Goal: Find specific page/section: Find specific page/section

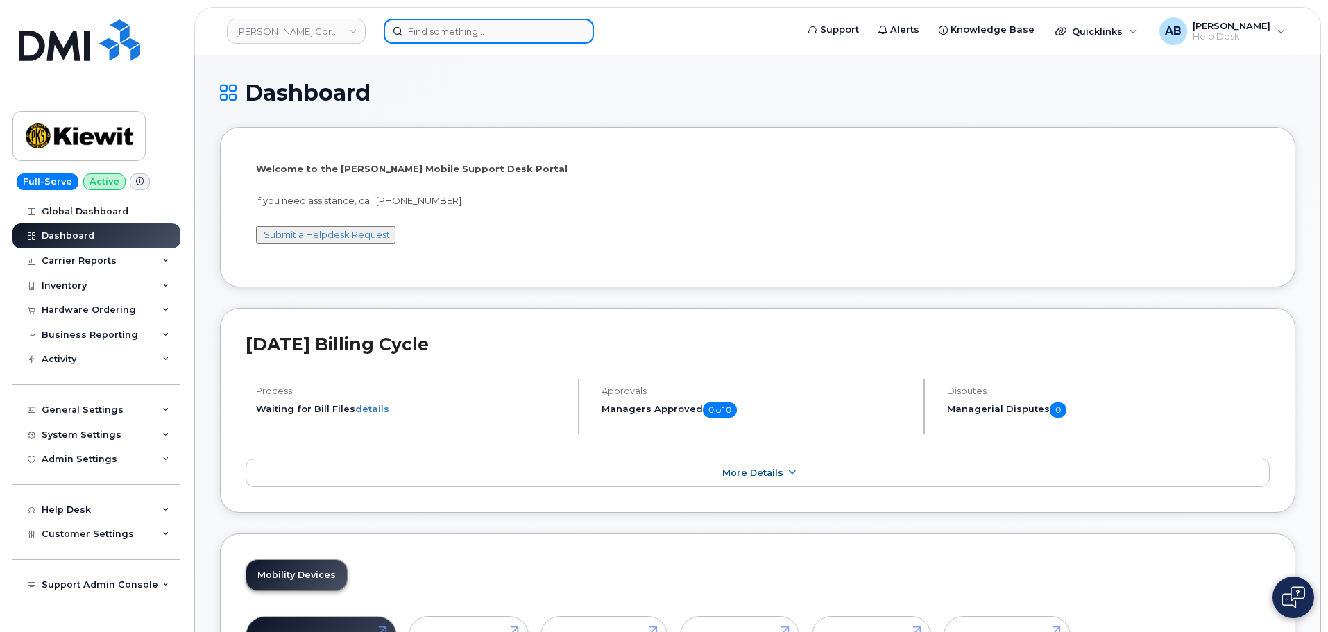
click at [453, 28] on input at bounding box center [489, 31] width 210 height 25
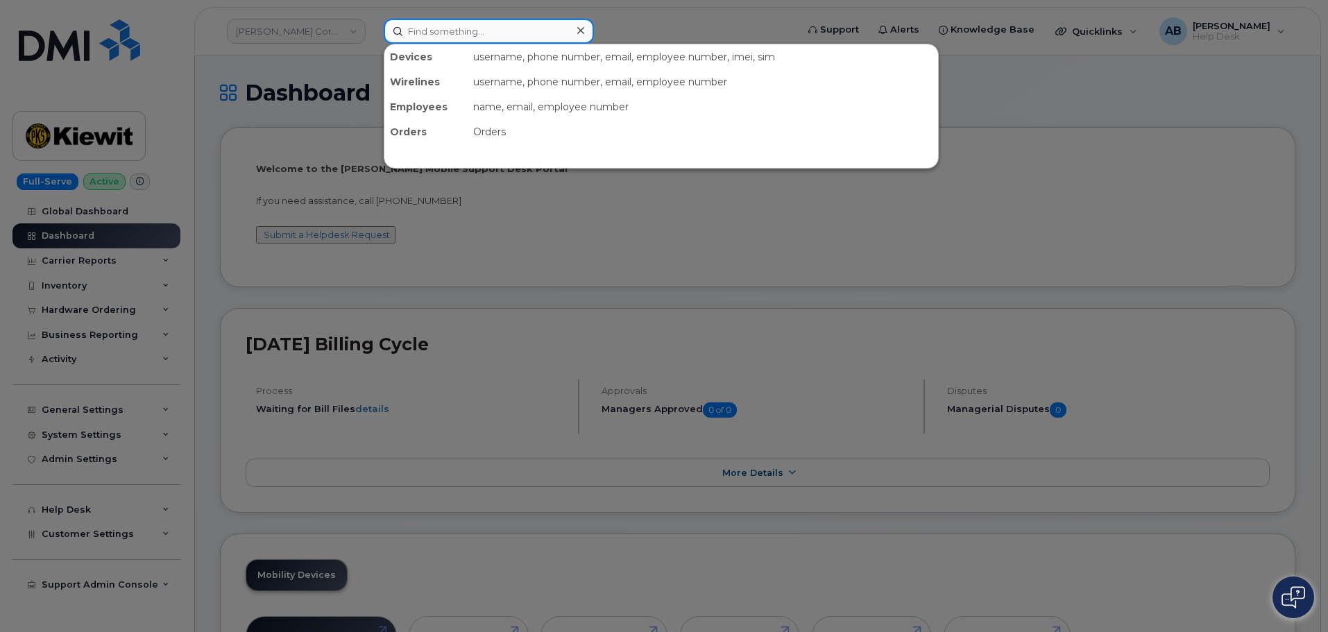
paste input "296199"
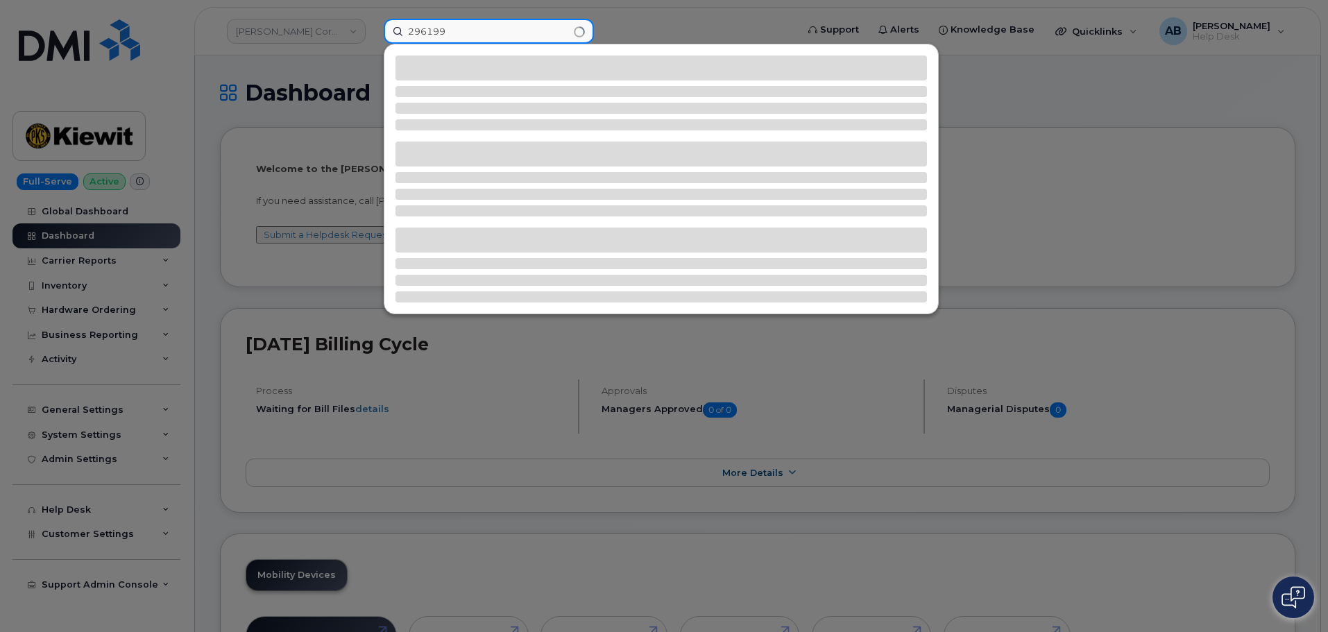
type input "296199"
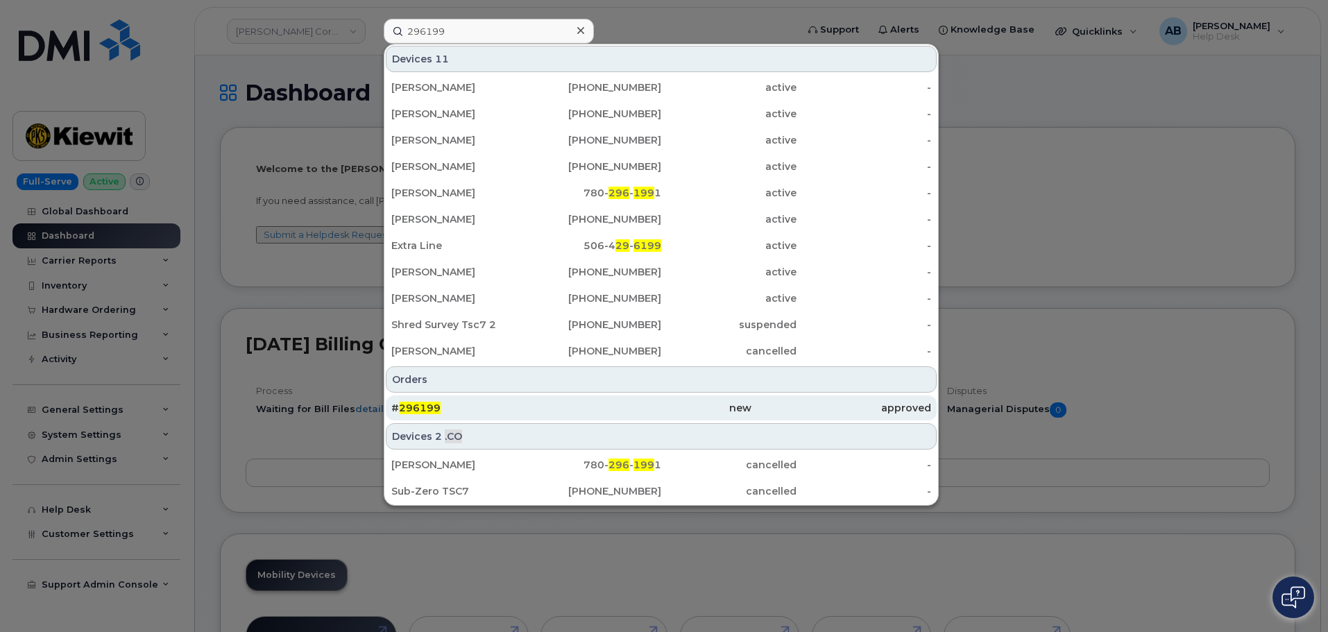
click at [571, 399] on div "# 296199" at bounding box center [661, 408] width 180 height 25
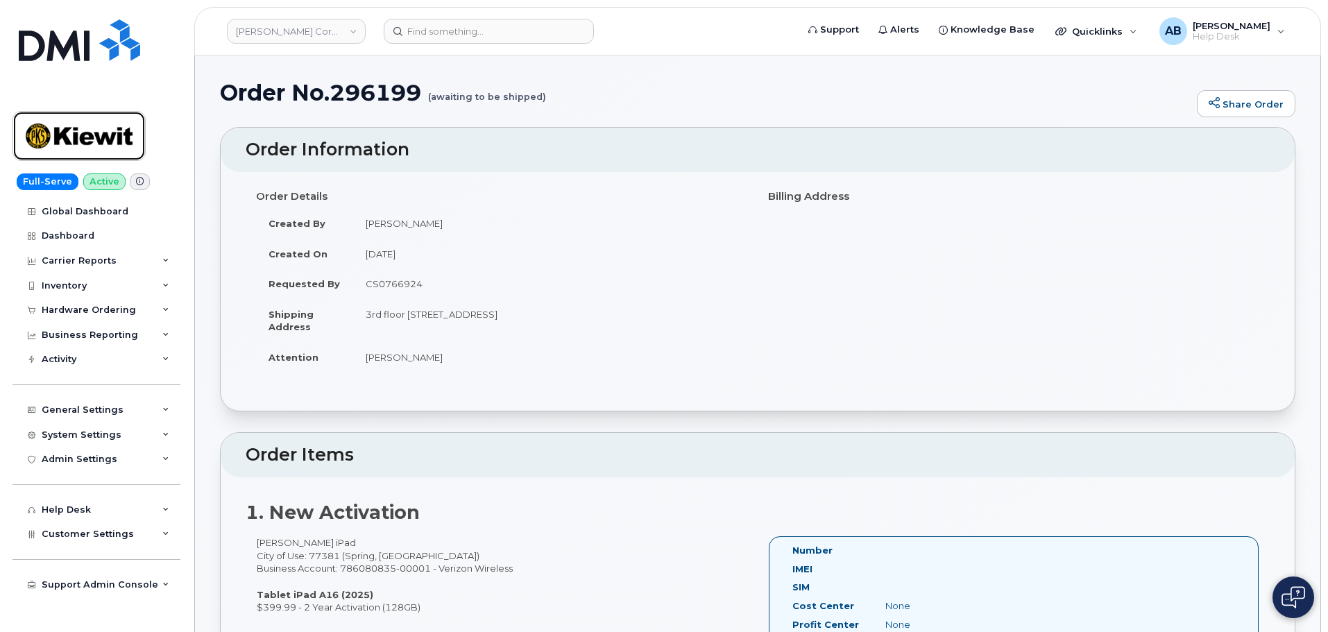
click at [79, 131] on img at bounding box center [79, 136] width 107 height 40
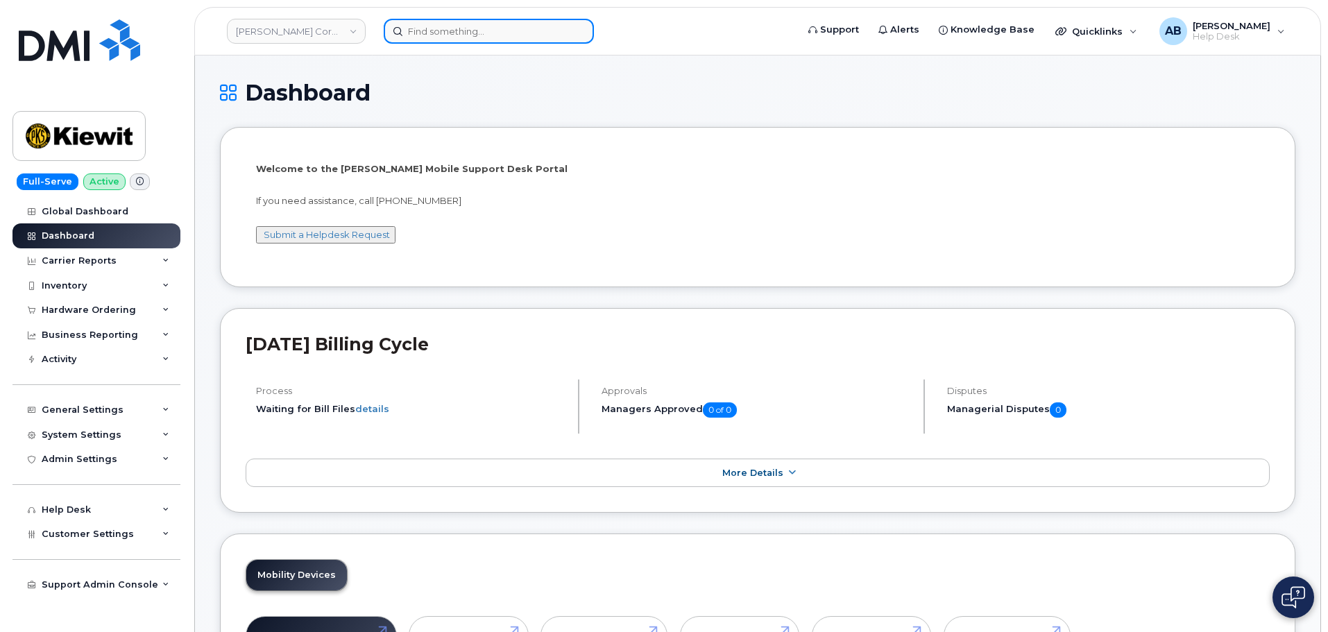
click at [459, 40] on input at bounding box center [489, 31] width 210 height 25
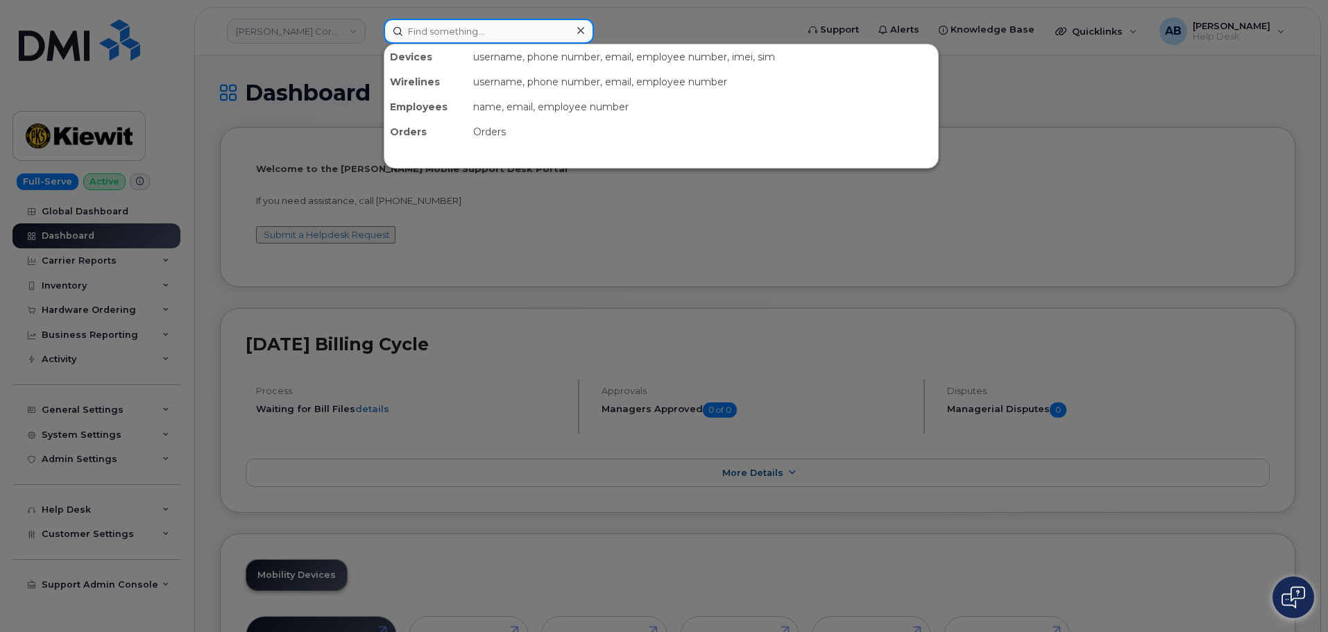
paste input "636-201-9805"
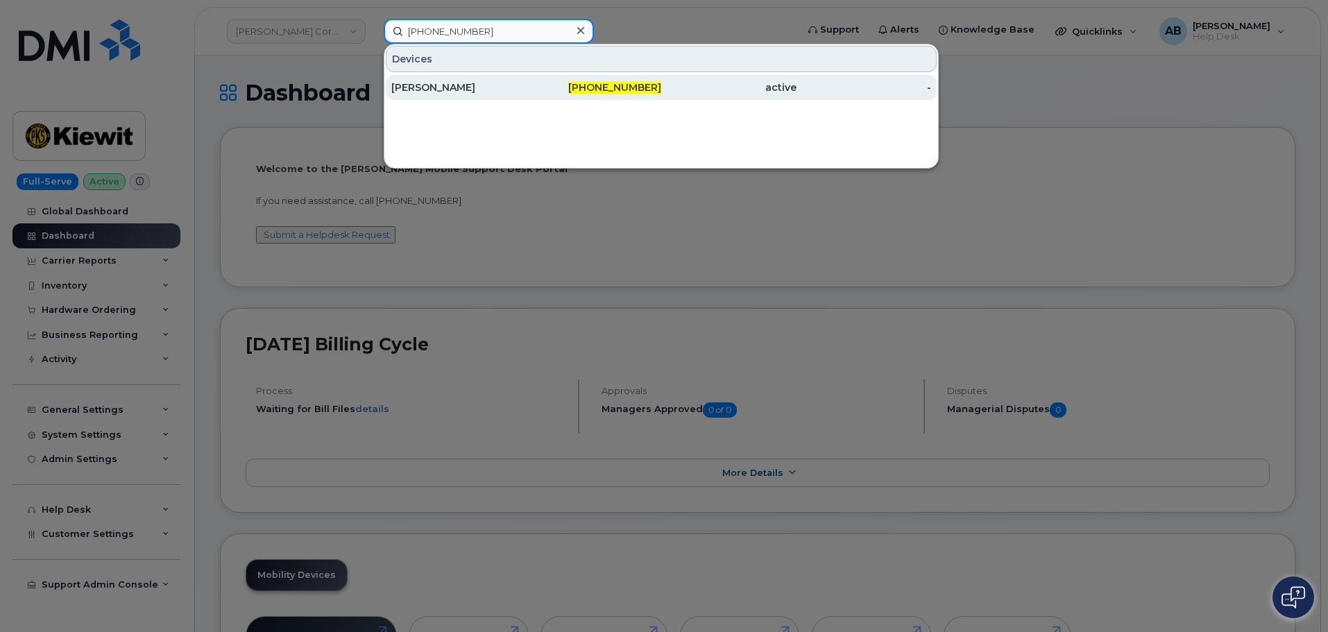
type input "636-201-9805"
click at [527, 94] on div "Johanna Wollenhaupt" at bounding box center [594, 87] width 135 height 25
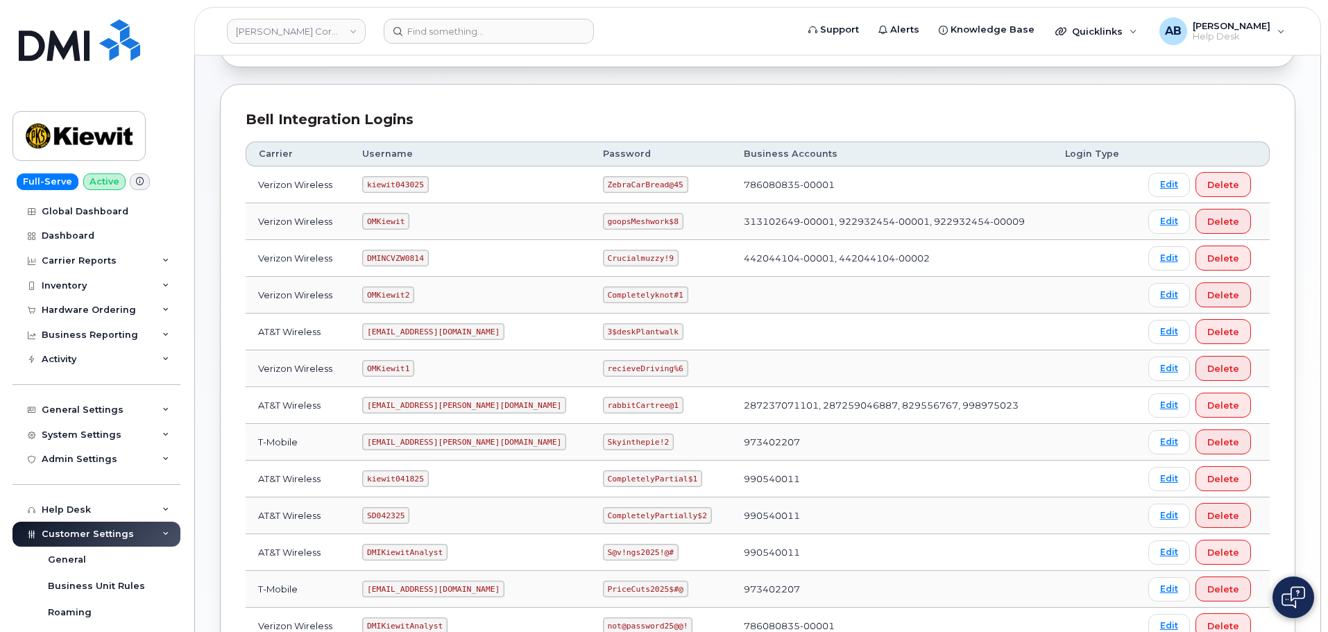
scroll to position [278, 0]
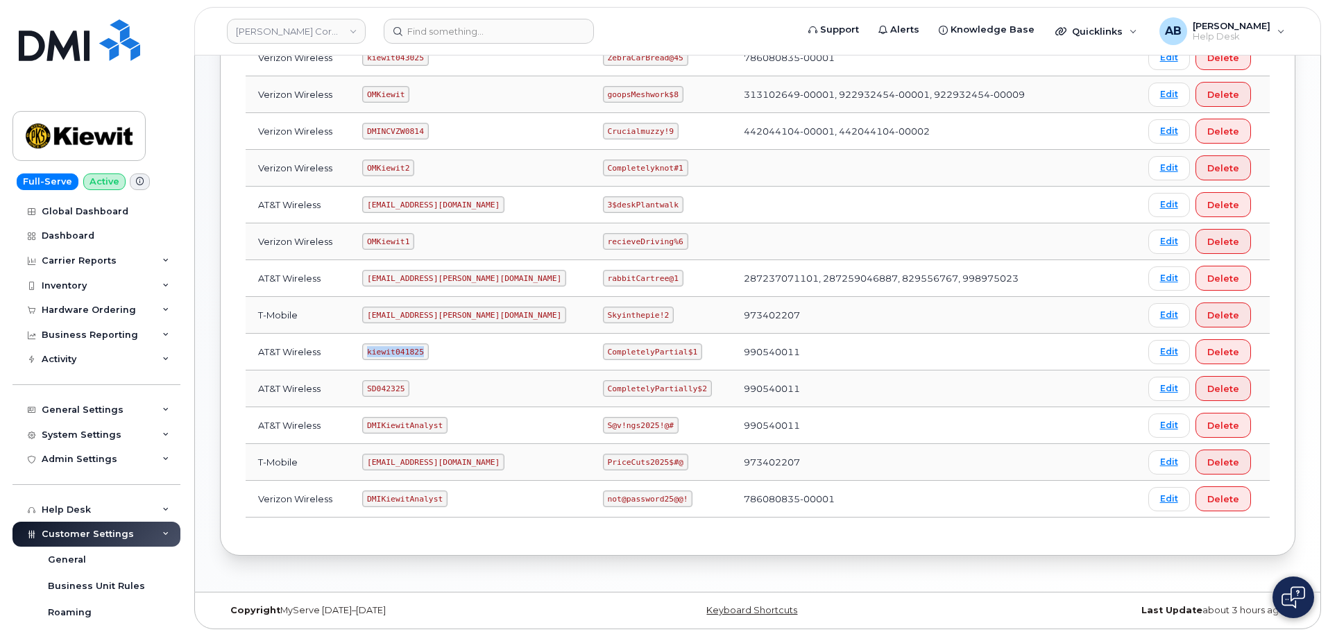
drag, startPoint x: 373, startPoint y: 349, endPoint x: 434, endPoint y: 360, distance: 61.4
click at [434, 360] on td "kiewit041825" at bounding box center [470, 352] width 241 height 37
copy code "kiewit041825"
click at [631, 353] on code "CompletelyPartial$1" at bounding box center [652, 351] width 99 height 17
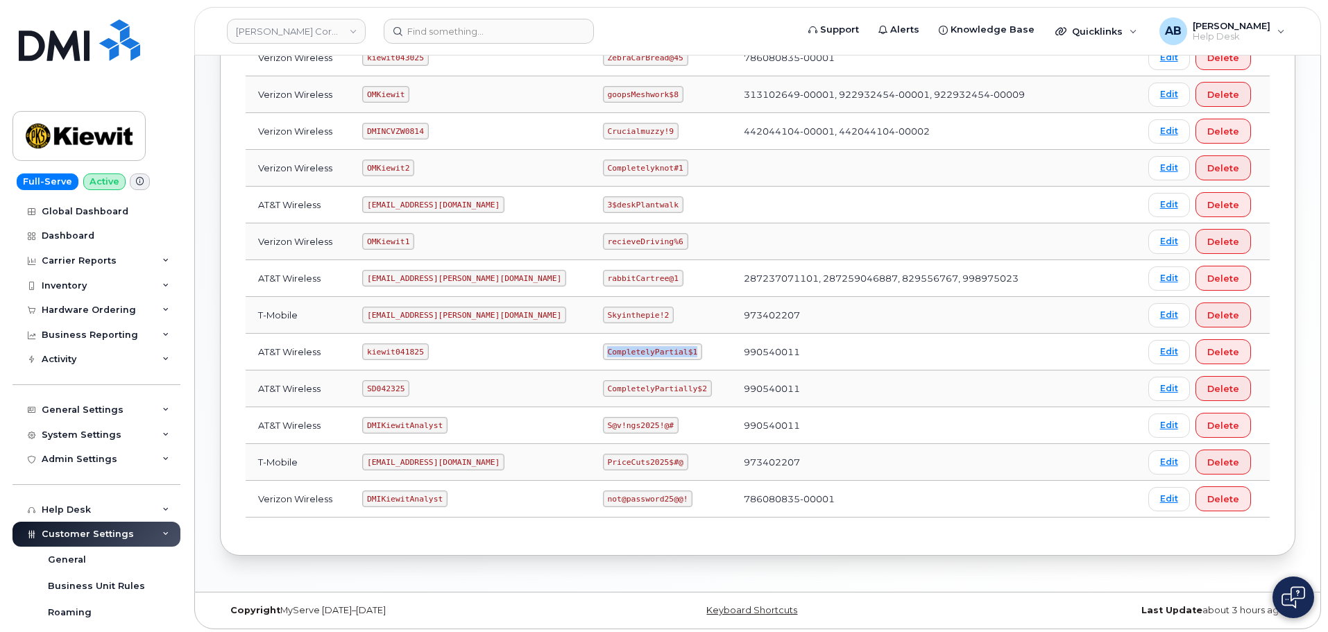
click at [631, 353] on code "CompletelyPartial$1" at bounding box center [652, 351] width 99 height 17
copy code "CompletelyPartial$1"
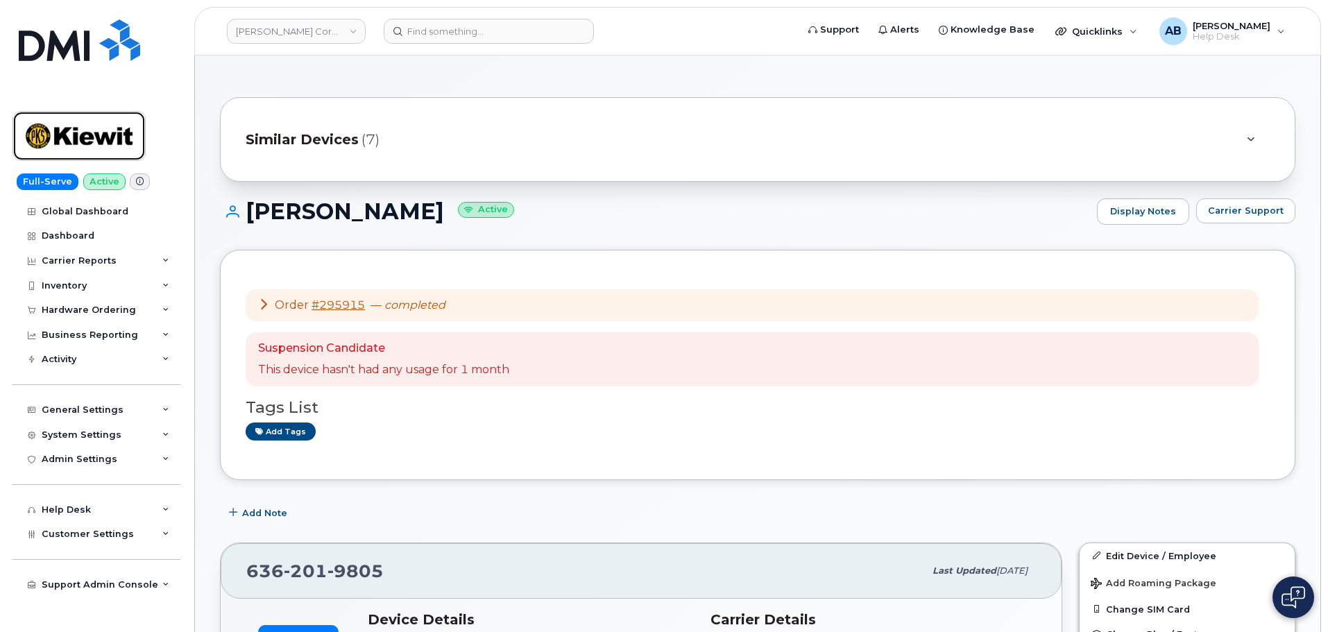
click at [95, 119] on img at bounding box center [79, 136] width 107 height 40
